Goal: Information Seeking & Learning: Learn about a topic

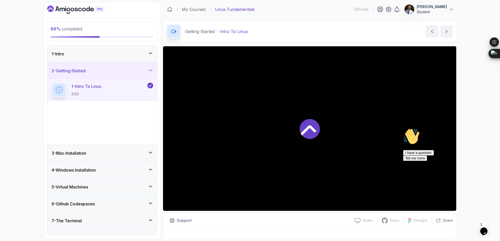
click at [403, 128] on icon "Chat attention grabber" at bounding box center [403, 128] width 0 height 0
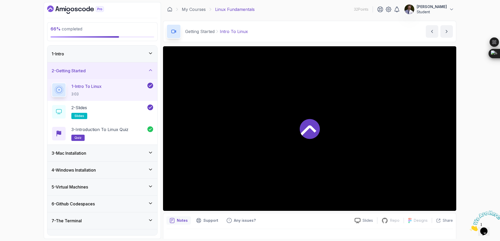
click at [470, 228] on icon "Close" at bounding box center [470, 230] width 0 height 4
click at [130, 71] on div "2 - Getting Started" at bounding box center [103, 71] width 102 height 6
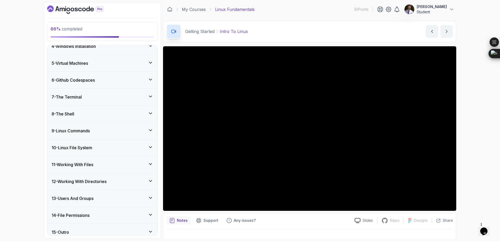
scroll to position [64, 0]
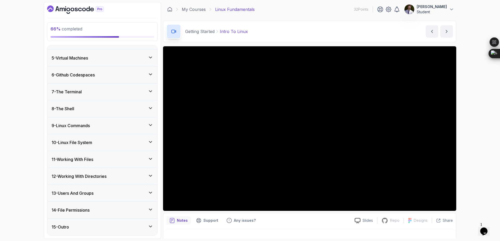
click at [148, 141] on icon at bounding box center [150, 142] width 5 height 5
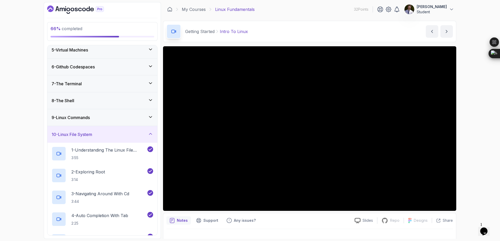
scroll to position [60, 0]
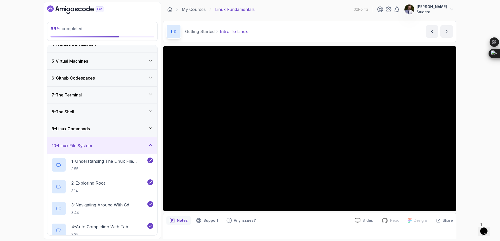
click at [149, 150] on div "10 - Linux File System" at bounding box center [102, 145] width 110 height 17
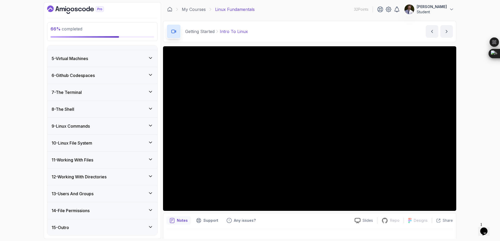
scroll to position [64, 0]
click at [151, 159] on icon at bounding box center [150, 158] width 5 height 5
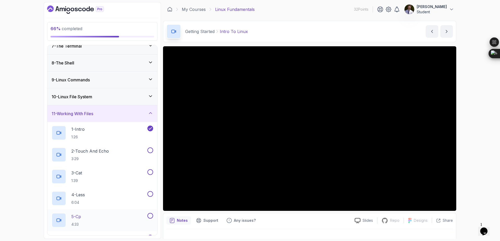
scroll to position [157, 0]
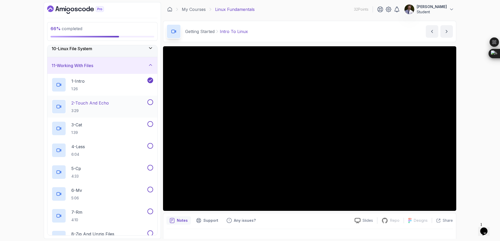
click at [85, 104] on p "2 - Touch And Echo" at bounding box center [89, 103] width 37 height 6
click at [52, 99] on button "2 - Touch And Echo 3:29" at bounding box center [103, 106] width 102 height 15
click at [150, 103] on button at bounding box center [150, 102] width 6 height 6
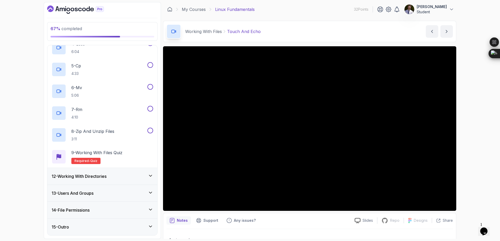
click at [128, 175] on div "12 - Working With Directories" at bounding box center [103, 176] width 102 height 6
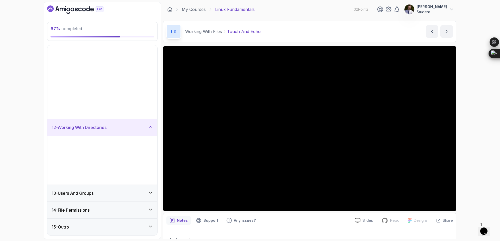
scroll to position [64, 0]
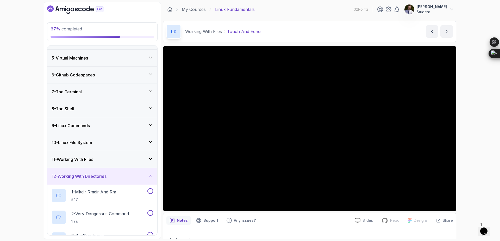
click at [136, 173] on div "12 - Working With Directories" at bounding box center [103, 176] width 102 height 6
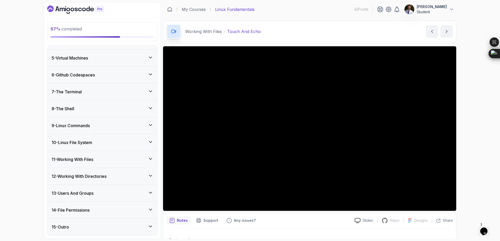
click at [149, 160] on icon at bounding box center [150, 158] width 5 height 5
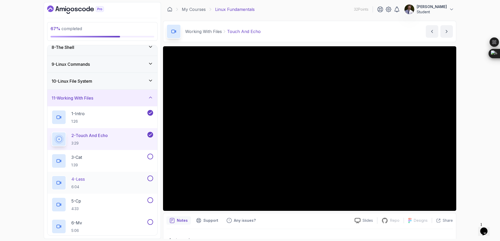
scroll to position [126, 0]
click at [80, 157] on p "3 - Cat" at bounding box center [76, 156] width 11 height 6
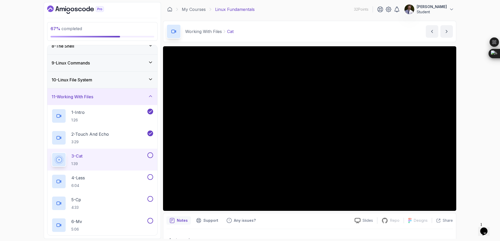
click at [151, 158] on button at bounding box center [150, 156] width 6 height 6
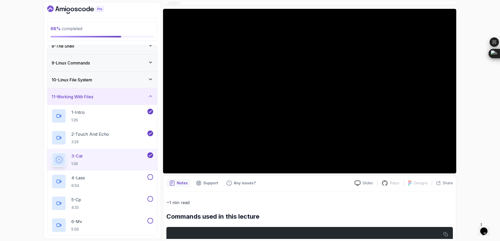
scroll to position [64, 0]
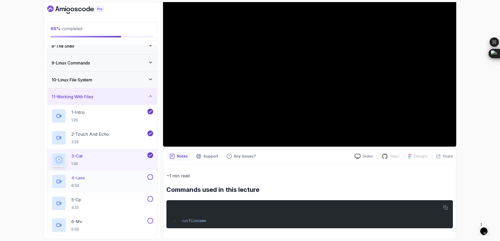
click at [85, 178] on p "4 - Less" at bounding box center [78, 178] width 14 height 6
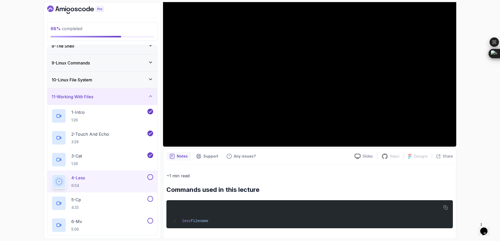
click at [152, 177] on button at bounding box center [150, 177] width 6 height 6
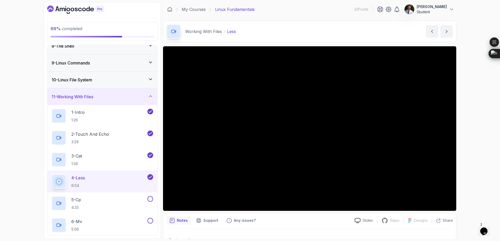
scroll to position [64, 0]
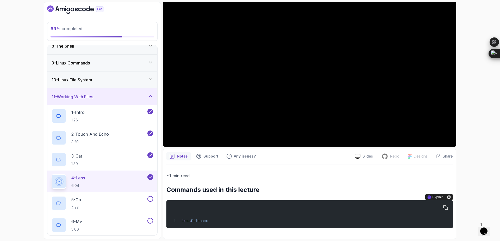
drag, startPoint x: 212, startPoint y: 215, endPoint x: 237, endPoint y: 212, distance: 24.7
click at [237, 212] on div "less filename" at bounding box center [310, 215] width 278 height 22
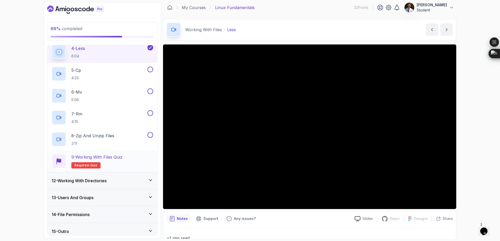
scroll to position [260, 0]
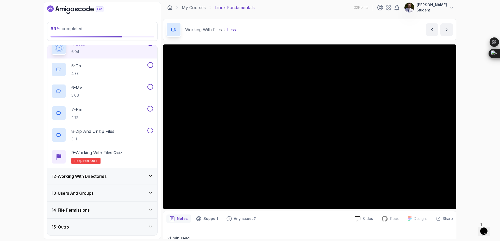
click at [148, 227] on icon at bounding box center [150, 226] width 5 height 5
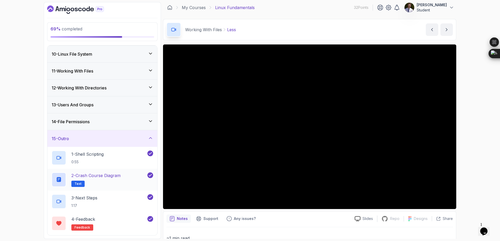
scroll to position [110, 0]
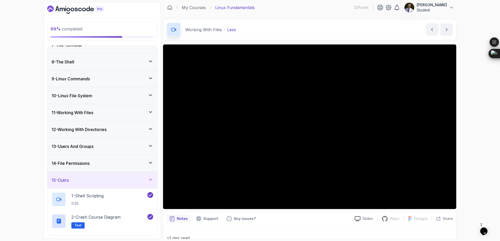
click at [151, 180] on icon at bounding box center [150, 179] width 5 height 5
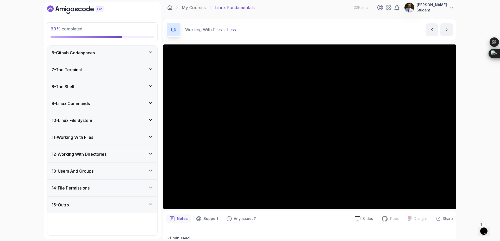
scroll to position [64, 0]
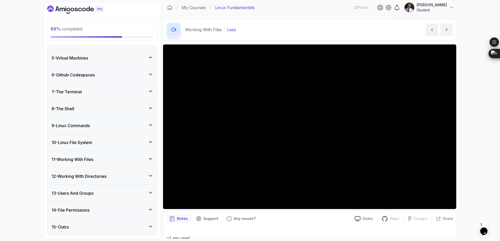
click at [146, 160] on div "11 - Working With Files" at bounding box center [103, 159] width 102 height 6
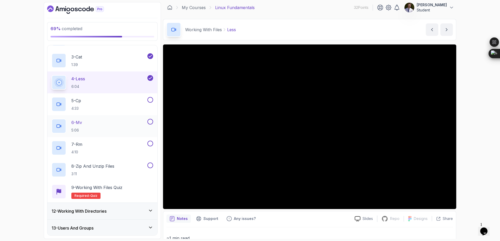
scroll to position [251, 0]
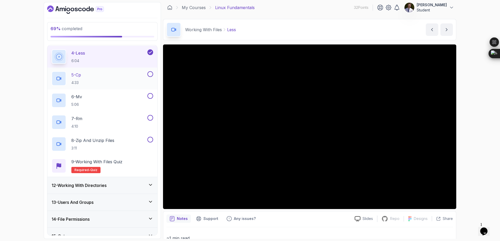
click at [80, 76] on p "5 - Cp" at bounding box center [76, 75] width 10 height 6
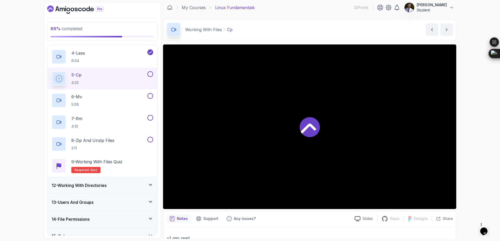
click at [148, 77] on div at bounding box center [149, 74] width 7 height 6
click at [150, 73] on button at bounding box center [150, 74] width 6 height 6
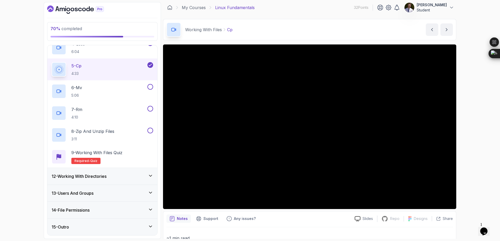
click at [103, 176] on h3 "12 - Working With Directories" at bounding box center [79, 176] width 55 height 6
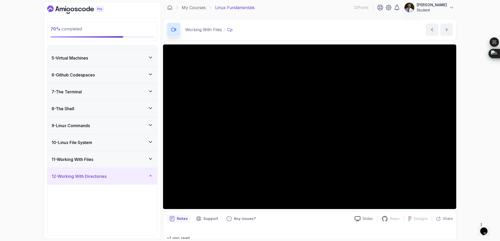
scroll to position [173, 0]
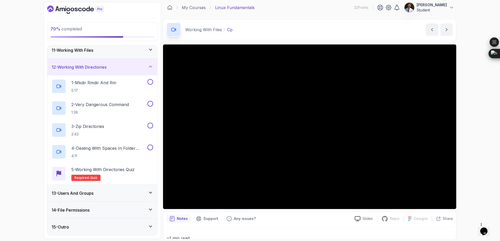
click at [142, 192] on div "13 - Users And Groups" at bounding box center [103, 193] width 102 height 6
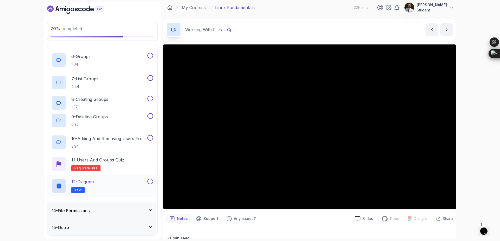
scroll to position [326, 0]
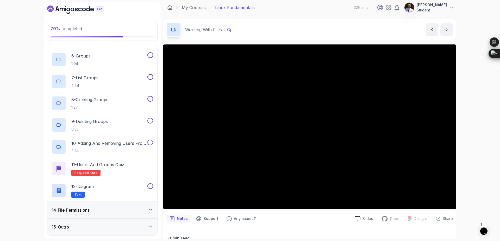
click at [146, 214] on div "14 - File Permissions" at bounding box center [102, 210] width 110 height 17
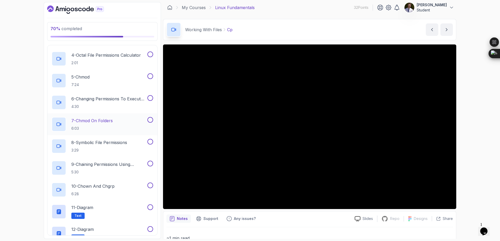
scroll to position [348, 0]
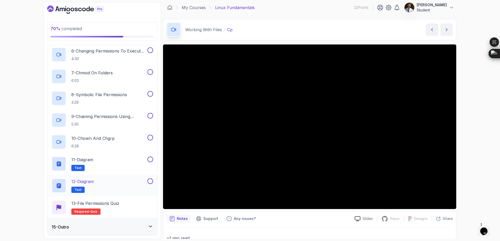
click at [149, 183] on button at bounding box center [150, 182] width 6 height 6
click at [150, 160] on button at bounding box center [150, 160] width 6 height 6
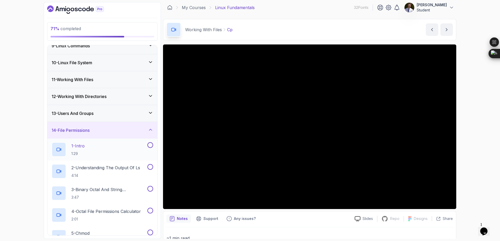
scroll to position [129, 0]
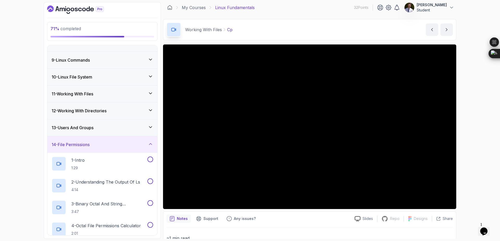
click at [152, 145] on icon at bounding box center [150, 144] width 5 height 5
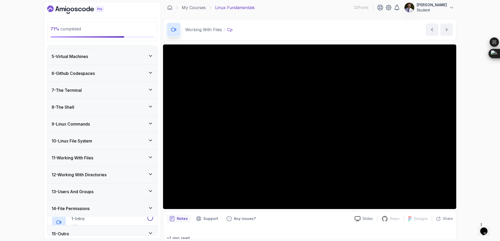
scroll to position [64, 0]
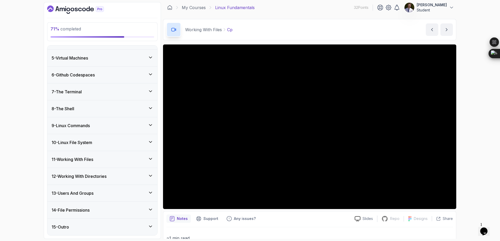
click at [151, 192] on icon at bounding box center [150, 192] width 5 height 5
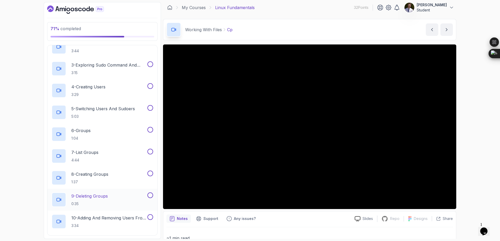
scroll to position [326, 0]
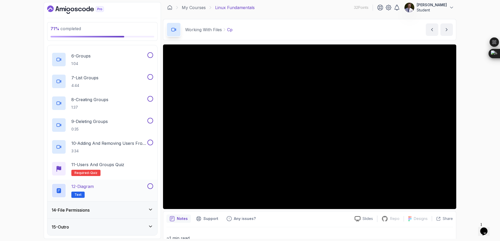
click at [150, 188] on button at bounding box center [150, 187] width 6 height 6
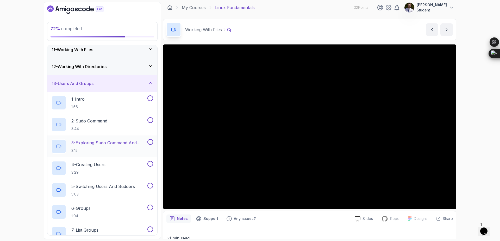
scroll to position [169, 0]
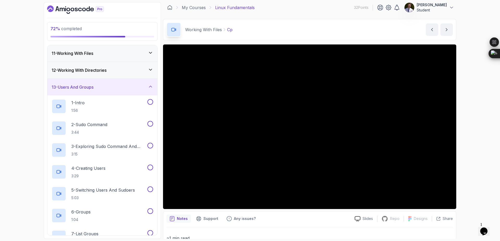
click at [147, 88] on div "13 - Users And Groups" at bounding box center [103, 87] width 102 height 6
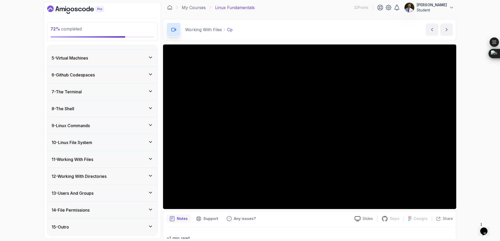
scroll to position [64, 0]
click at [154, 191] on div "13 - Users And Groups" at bounding box center [102, 193] width 110 height 17
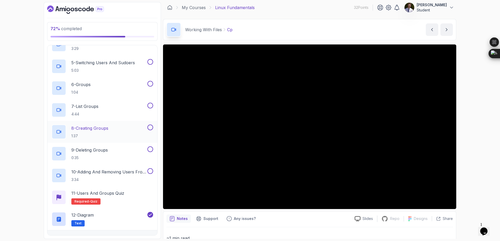
scroll to position [169, 0]
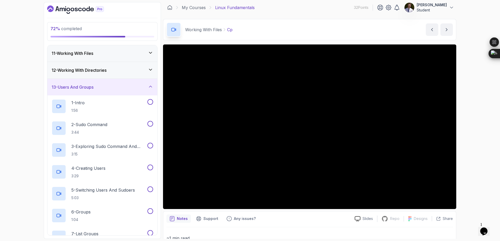
click at [150, 70] on icon at bounding box center [150, 69] width 3 height 1
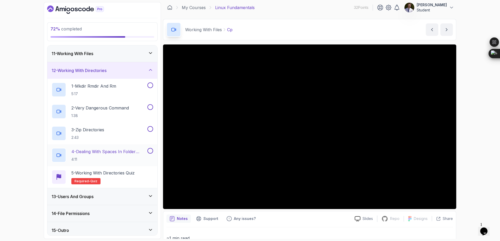
click at [148, 153] on button at bounding box center [150, 151] width 6 height 6
click at [153, 152] on button at bounding box center [150, 151] width 6 height 6
click at [144, 74] on div "12 - Working With Directories" at bounding box center [102, 70] width 110 height 17
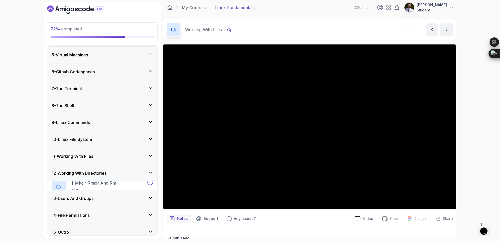
scroll to position [64, 0]
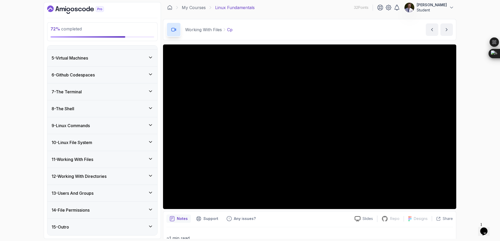
click at [147, 160] on div "11 - Working With Files" at bounding box center [103, 159] width 102 height 6
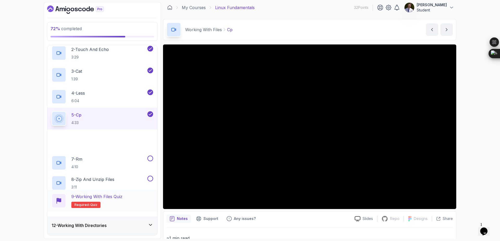
scroll to position [260, 0]
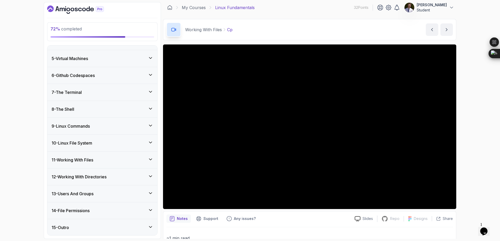
scroll to position [64, 0]
click at [150, 159] on icon at bounding box center [150, 158] width 5 height 5
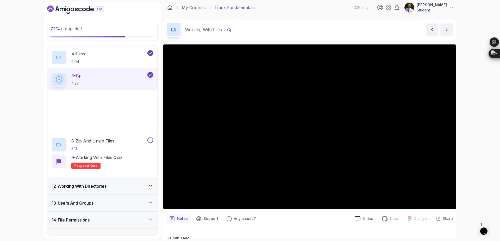
scroll to position [251, 0]
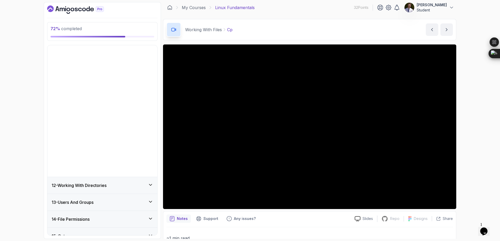
scroll to position [64, 0]
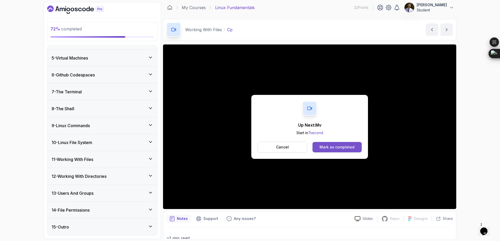
click at [334, 150] on div "Mark as completed" at bounding box center [336, 147] width 35 height 5
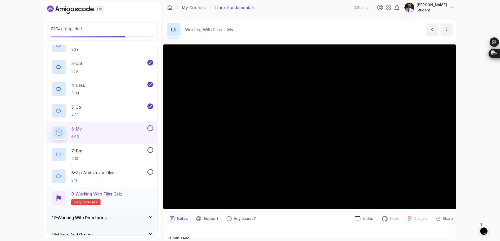
scroll to position [220, 0]
click at [152, 127] on button at bounding box center [150, 127] width 6 height 6
click at [114, 149] on div "7 - Rm 4:10" at bounding box center [99, 153] width 95 height 15
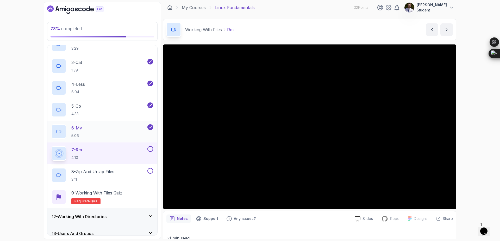
click at [80, 130] on p "6 - Mv" at bounding box center [76, 128] width 11 height 6
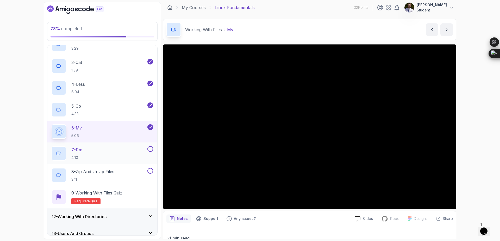
click at [78, 152] on p "7 - Rm" at bounding box center [76, 150] width 11 height 6
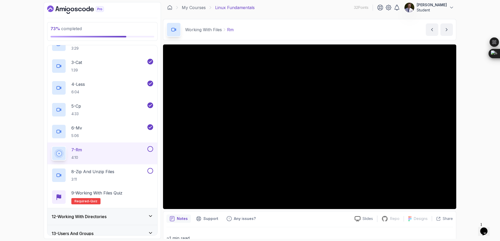
click at [150, 149] on button at bounding box center [150, 149] width 6 height 6
click at [147, 146] on button at bounding box center [150, 149] width 6 height 6
click at [151, 150] on button at bounding box center [150, 149] width 6 height 6
click at [131, 174] on div "8 - Zip and Unzip Files 3:11" at bounding box center [99, 175] width 95 height 15
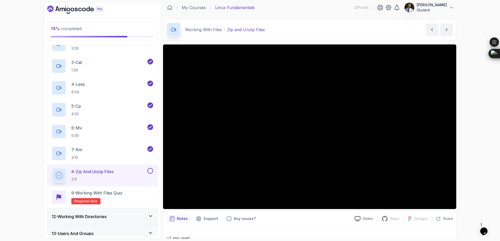
click at [152, 172] on button at bounding box center [150, 171] width 6 height 6
click at [90, 203] on span "quiz" at bounding box center [93, 201] width 7 height 4
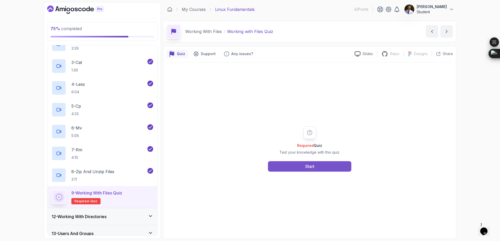
click at [330, 168] on button "Start" at bounding box center [309, 166] width 83 height 10
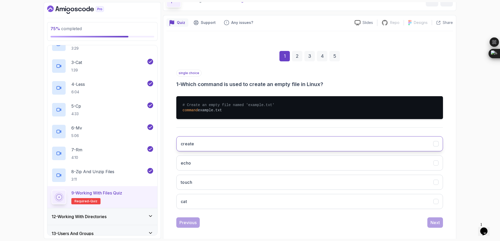
scroll to position [35, 0]
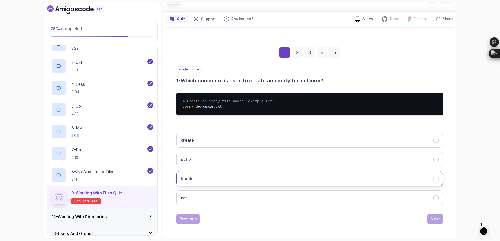
click at [236, 177] on button "touch" at bounding box center [309, 178] width 267 height 15
click at [434, 222] on div "Next" at bounding box center [434, 219] width 9 height 6
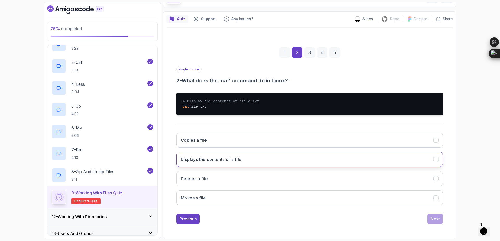
click at [232, 162] on h3 "Displays the contents of a file" at bounding box center [211, 159] width 61 height 6
click at [440, 218] on button "Next" at bounding box center [435, 219] width 16 height 10
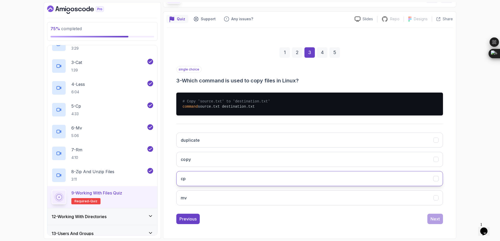
click at [226, 180] on button "cp" at bounding box center [309, 178] width 267 height 15
click at [433, 221] on div "Next" at bounding box center [434, 219] width 9 height 6
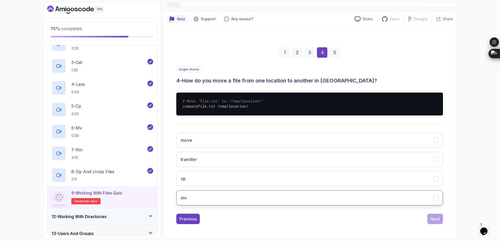
click at [243, 198] on button "mv" at bounding box center [309, 198] width 267 height 15
click at [434, 221] on div "Next" at bounding box center [434, 219] width 9 height 6
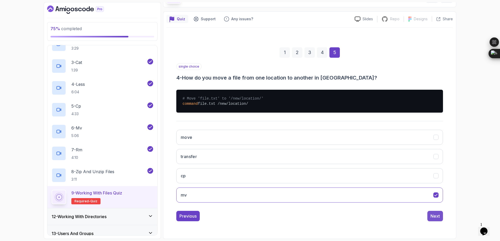
scroll to position [0, 0]
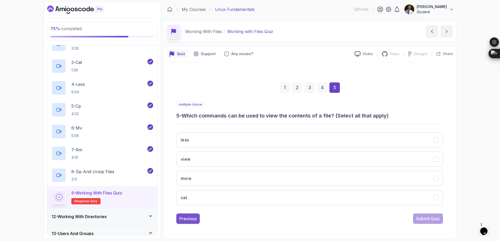
click at [189, 218] on div "Previous" at bounding box center [187, 219] width 17 height 6
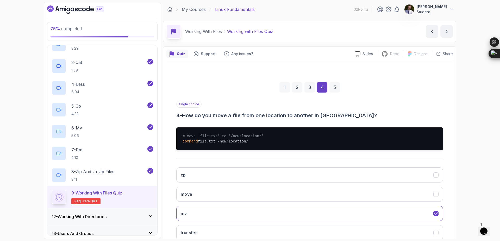
scroll to position [35, 0]
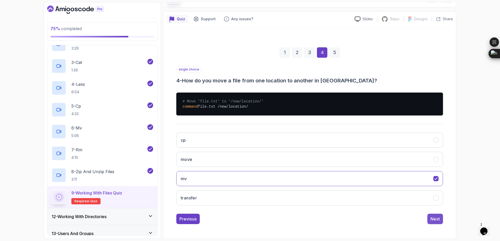
click at [434, 224] on button "Next" at bounding box center [435, 219] width 16 height 10
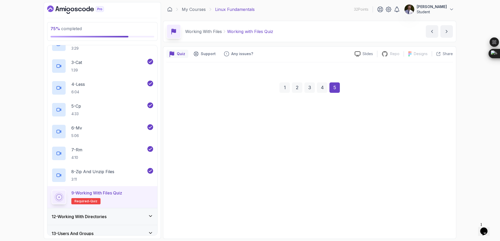
scroll to position [0, 0]
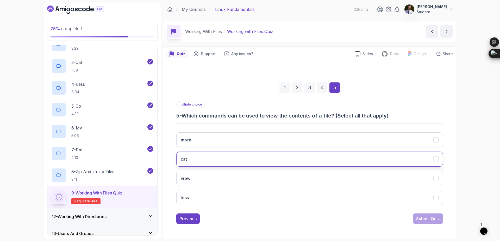
click at [433, 160] on button "cat" at bounding box center [309, 159] width 267 height 15
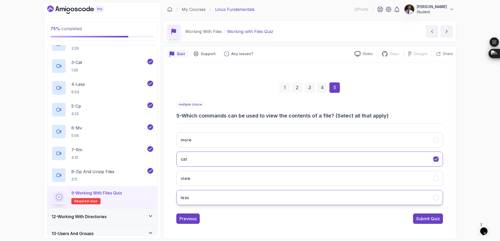
click at [436, 199] on icon "less" at bounding box center [435, 198] width 5 height 5
click at [435, 218] on div "Submit Quiz" at bounding box center [428, 219] width 24 height 6
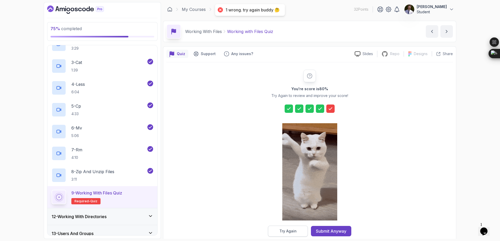
click at [293, 229] on div "Try Again" at bounding box center [287, 231] width 17 height 5
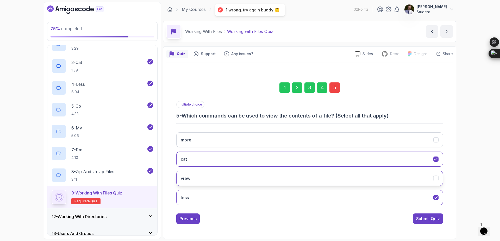
click at [439, 181] on button "view" at bounding box center [309, 178] width 267 height 15
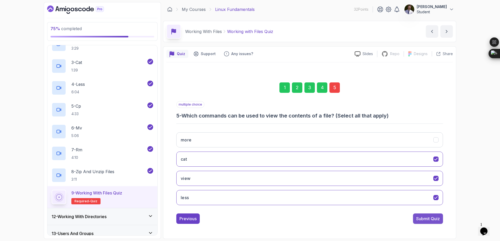
click at [434, 220] on div "Submit Quiz" at bounding box center [428, 219] width 24 height 6
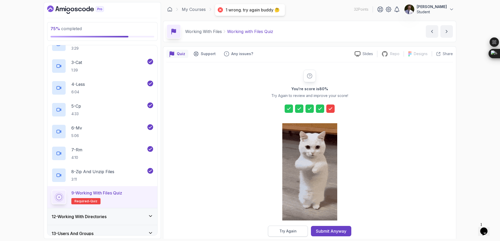
click at [290, 235] on button "Try Again" at bounding box center [288, 231] width 40 height 11
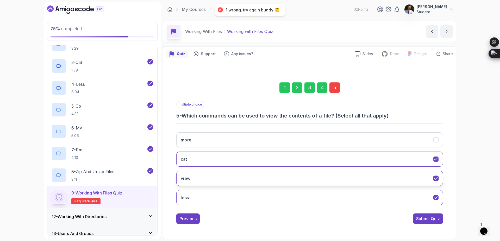
click at [438, 180] on icon "view" at bounding box center [435, 178] width 5 height 5
click at [435, 153] on button "cat" at bounding box center [309, 159] width 267 height 15
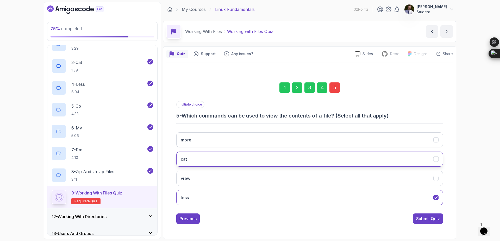
click at [436, 159] on icon "cat" at bounding box center [435, 159] width 5 height 5
click at [439, 147] on button "more" at bounding box center [309, 140] width 267 height 15
click at [426, 219] on div "Submit Quiz" at bounding box center [428, 219] width 24 height 6
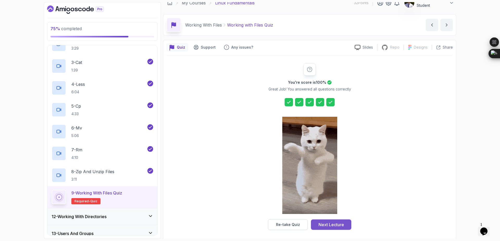
scroll to position [8, 0]
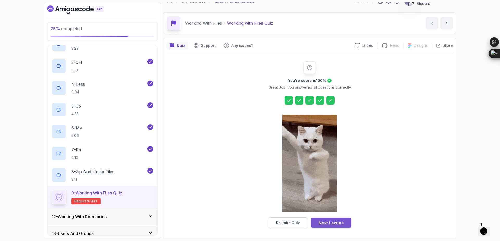
click at [341, 228] on button "Next Lecture" at bounding box center [331, 223] width 40 height 10
